Goal: Task Accomplishment & Management: Complete application form

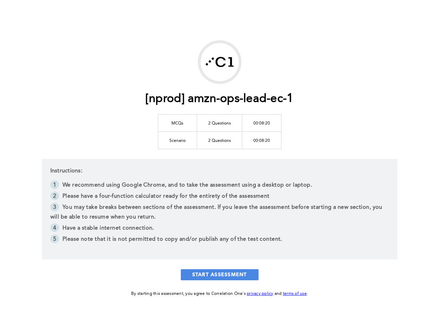
click at [208, 284] on div "[nprod] amzn-ops-lead-ec-1 MCQs 2 Questions 00:08:20 Scenario 2 Questions 00:08…" at bounding box center [219, 169] width 355 height 258
click at [206, 270] on button "START ASSESSMENT" at bounding box center [220, 274] width 78 height 11
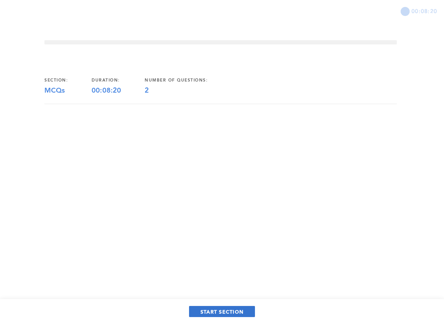
click at [213, 312] on span "START SECTION" at bounding box center [222, 312] width 43 height 7
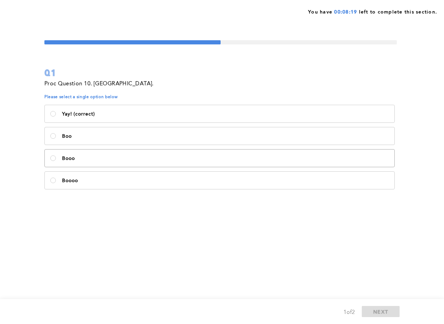
click at [167, 156] on p "Booo" at bounding box center [225, 159] width 327 height 6
click at [56, 156] on input "Booo" at bounding box center [53, 159] width 6 height 6
radio input "true"
click at [382, 309] on span "NEXT" at bounding box center [381, 312] width 15 height 7
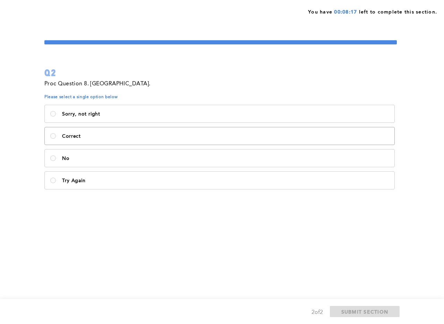
click at [211, 141] on label "Correct" at bounding box center [220, 135] width 350 height 17
click at [56, 139] on input "Correct" at bounding box center [53, 136] width 6 height 6
radio input "true"
click at [368, 314] on span "SUBMIT SECTION" at bounding box center [365, 312] width 47 height 7
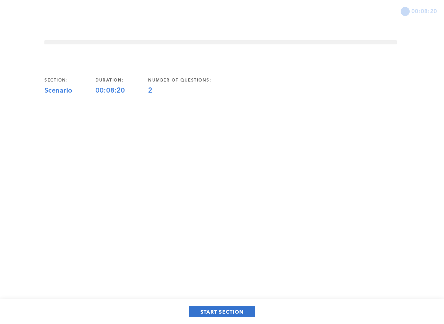
click at [220, 309] on span "START SECTION" at bounding box center [222, 312] width 43 height 7
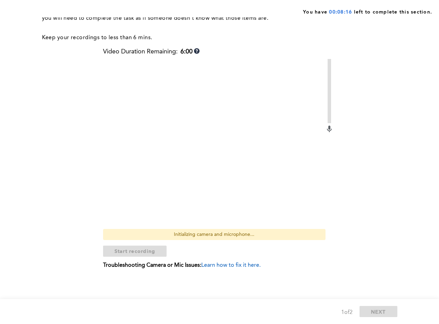
scroll to position [76, 0]
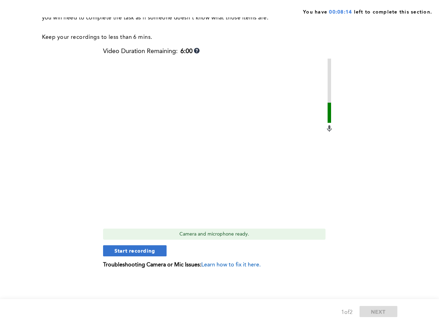
click at [118, 252] on span "Start recording" at bounding box center [135, 251] width 41 height 7
click at [118, 252] on span "Stop recording" at bounding box center [135, 251] width 41 height 7
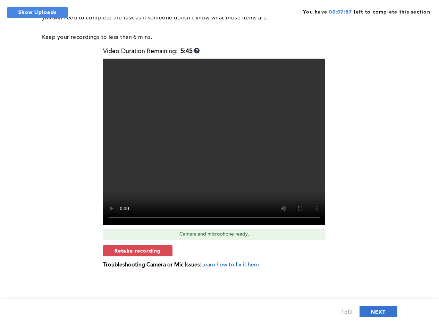
click at [394, 314] on button "NEXT" at bounding box center [379, 311] width 38 height 11
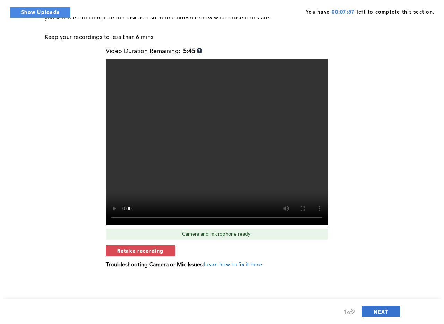
scroll to position [0, 0]
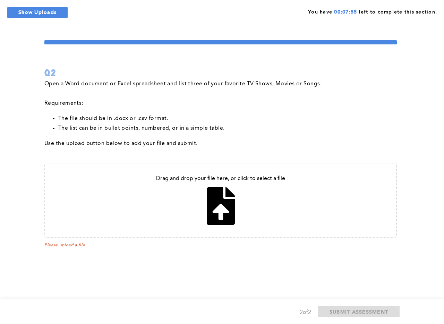
click at [203, 200] on input "file" at bounding box center [220, 201] width 351 height 74
type input "C:\fakepath\jobs3.csv"
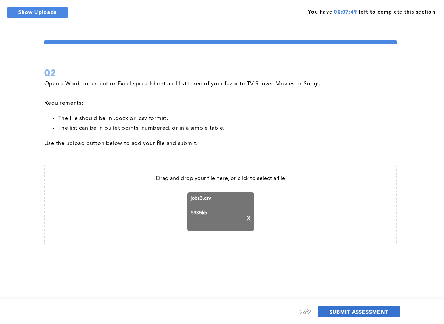
click at [353, 313] on span "SUBMIT ASSESSMENT" at bounding box center [359, 312] width 59 height 7
